Goal: Register for event/course

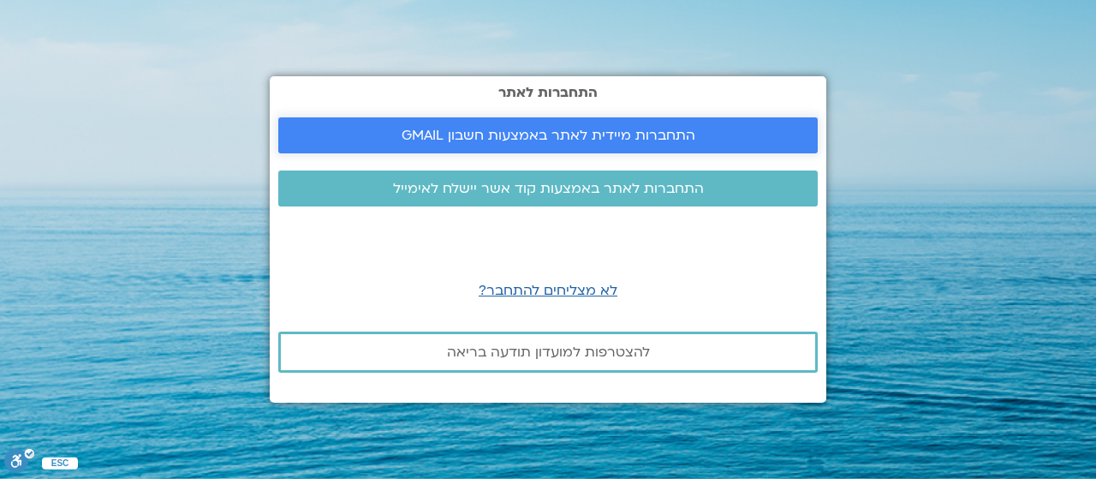
click at [595, 129] on span "התחברות מיידית לאתר באמצעות חשבון GMAIL" at bounding box center [549, 135] width 294 height 15
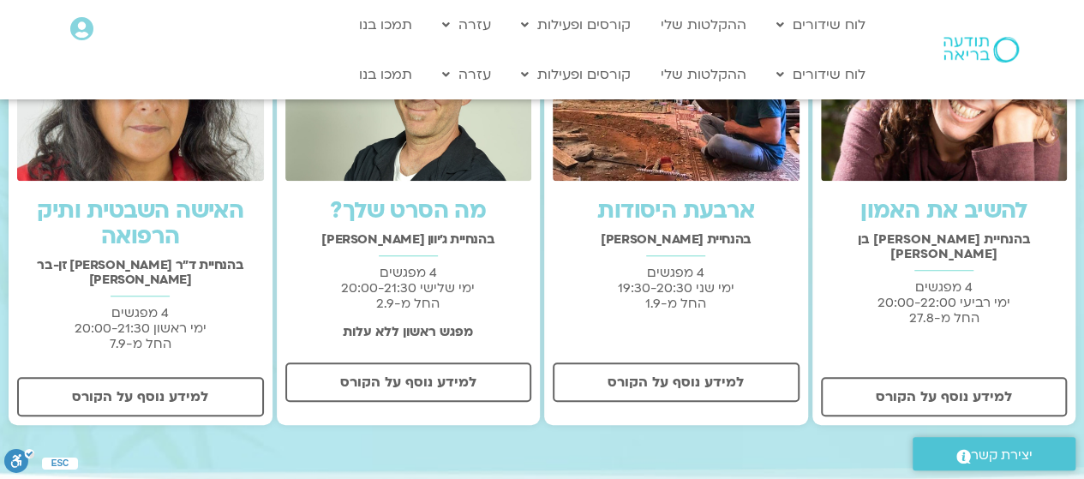
scroll to position [550, 0]
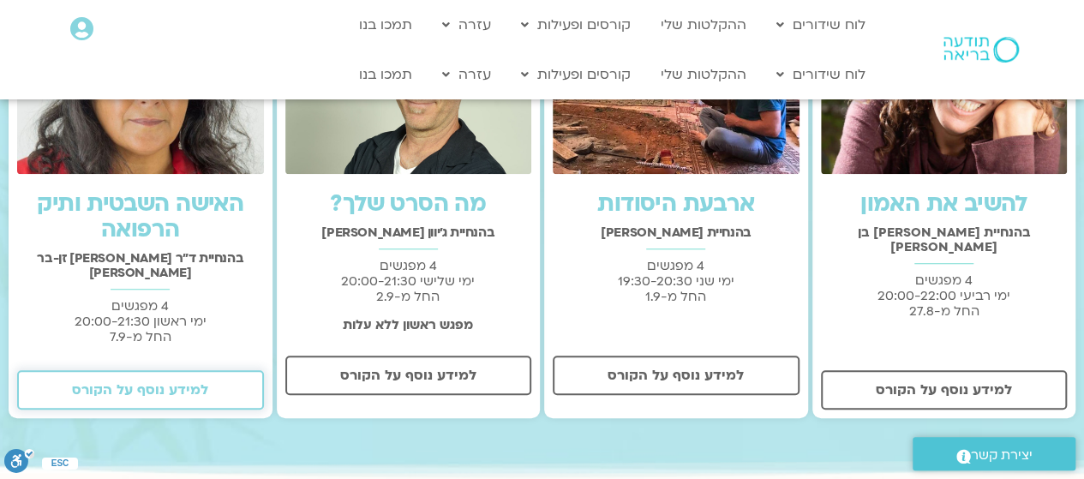
click at [173, 382] on span "למידע נוסף על הקורס" at bounding box center [140, 389] width 136 height 15
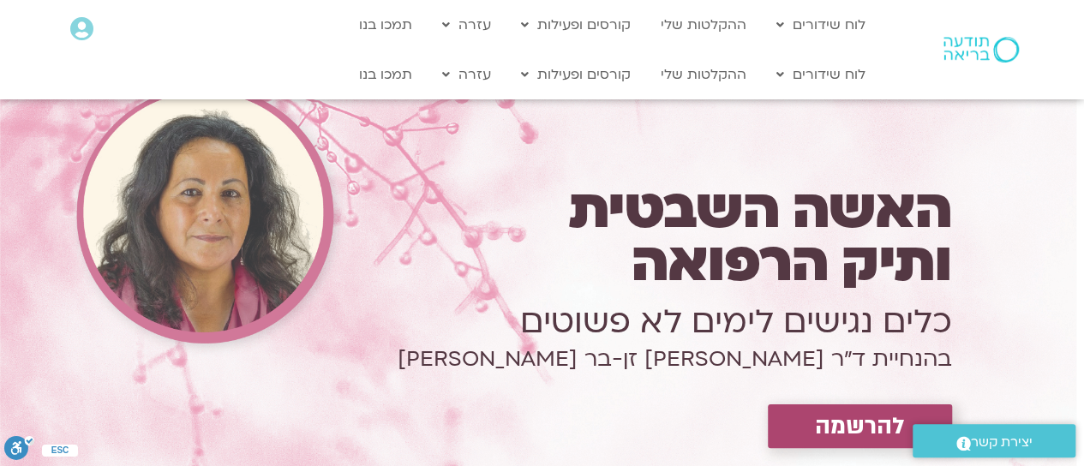
click at [848, 416] on span "להרשמה" at bounding box center [860, 426] width 90 height 27
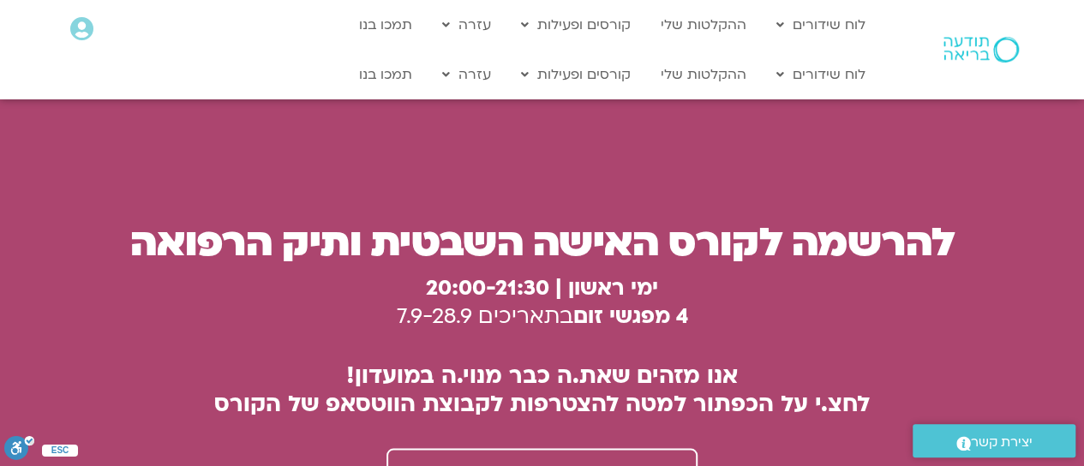
scroll to position [4659, 0]
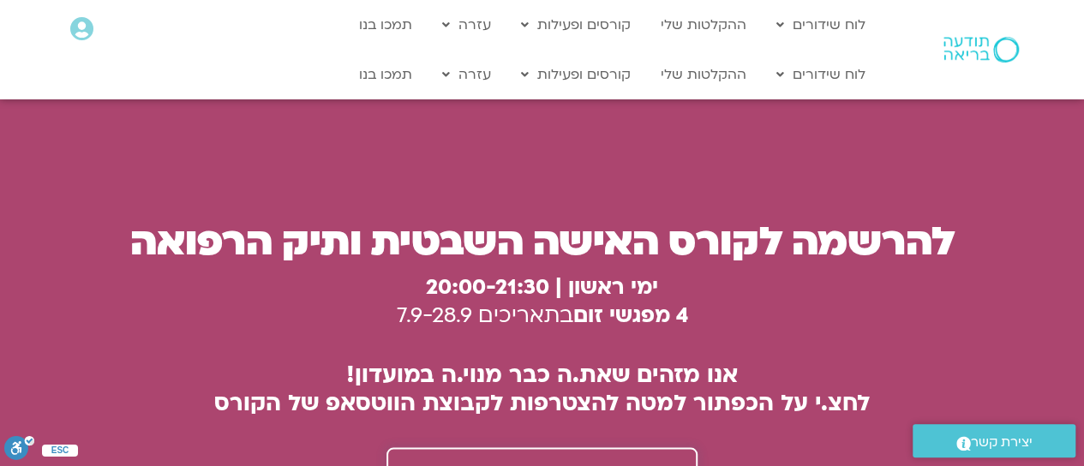
click at [593, 465] on span "הצטרפות לוואטסאפ - תיק הרפואה" at bounding box center [531, 473] width 218 height 15
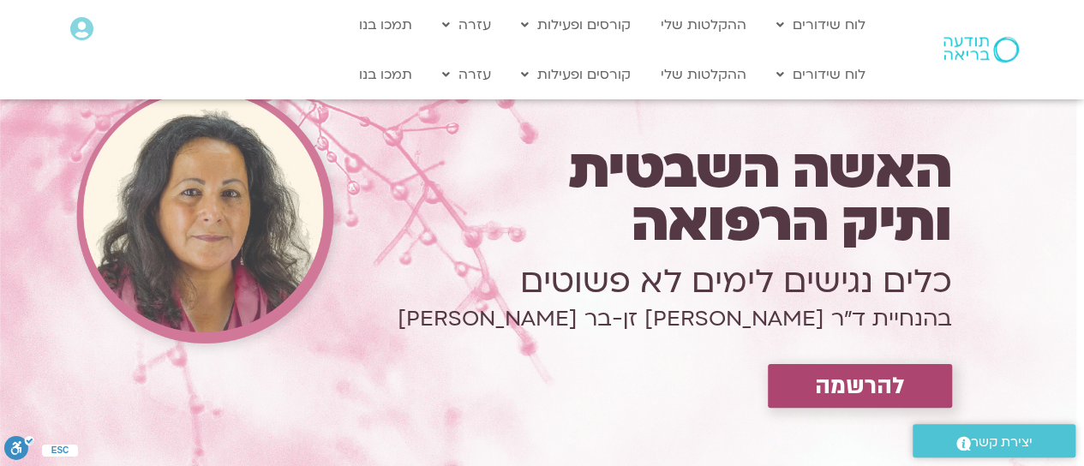
scroll to position [0, 0]
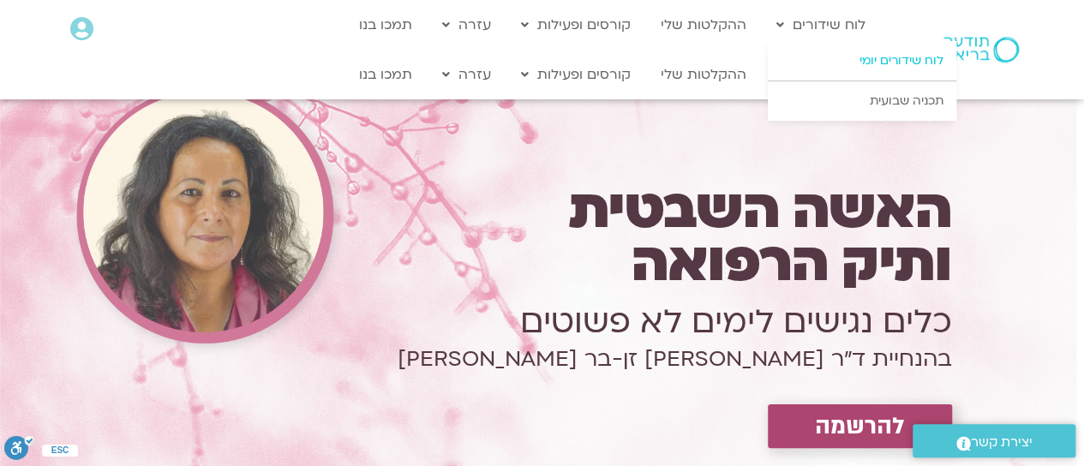
click at [856, 62] on link "לוח שידורים יומי" at bounding box center [862, 60] width 188 height 39
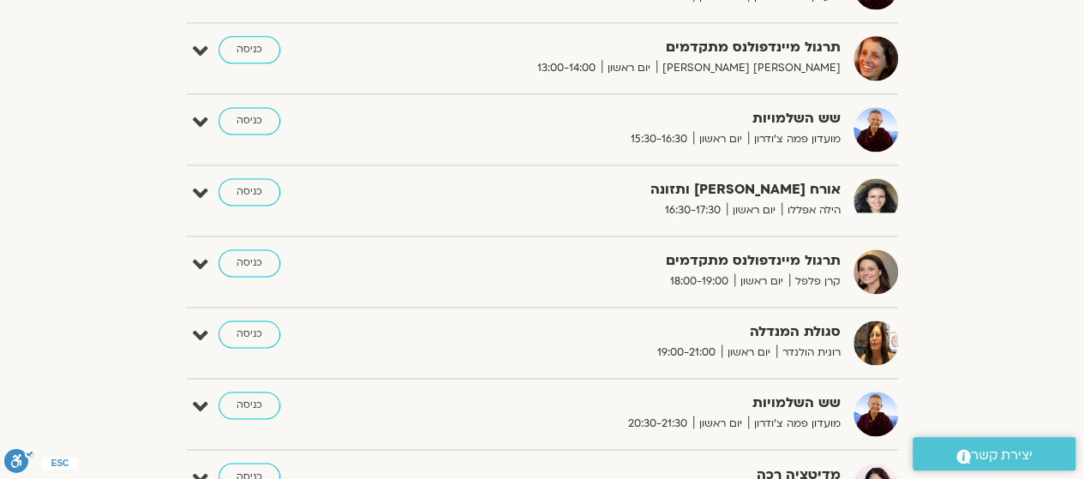
scroll to position [1150, 0]
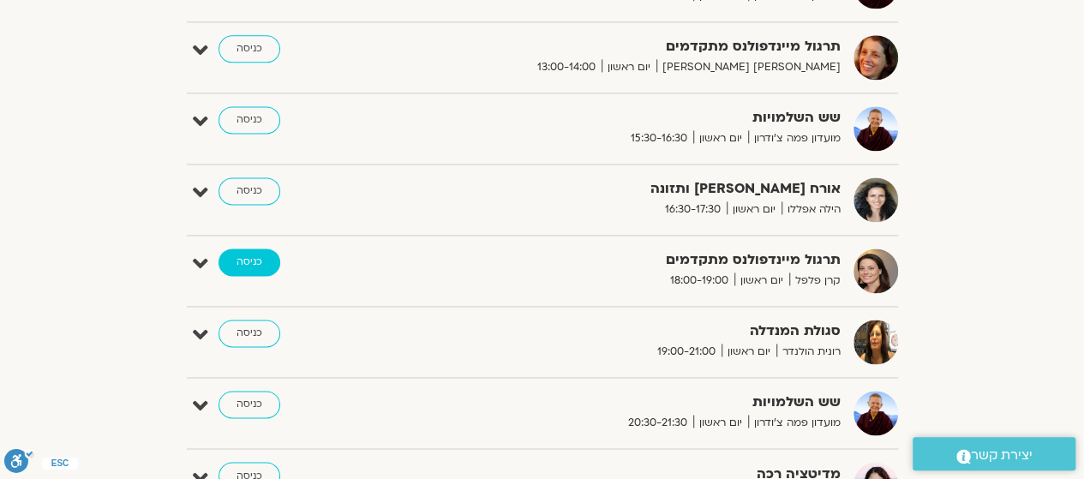
click at [254, 258] on link "כניסה" at bounding box center [249, 261] width 62 height 27
